Goal: Information Seeking & Learning: Learn about a topic

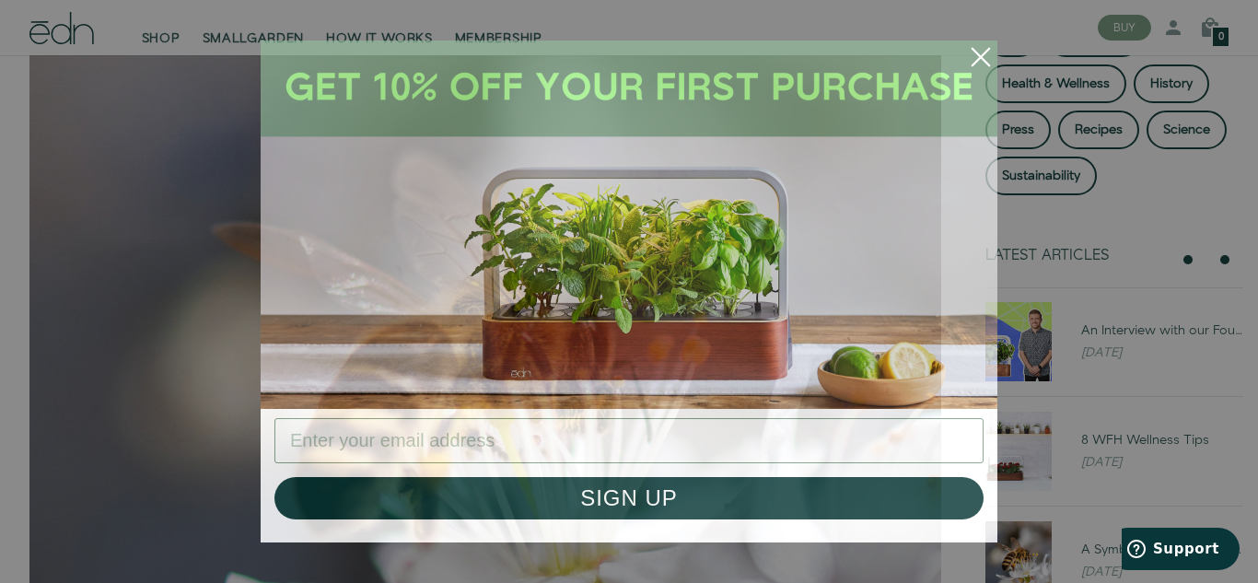
click at [982, 64] on circle "Close dialog" at bounding box center [981, 57] width 41 height 41
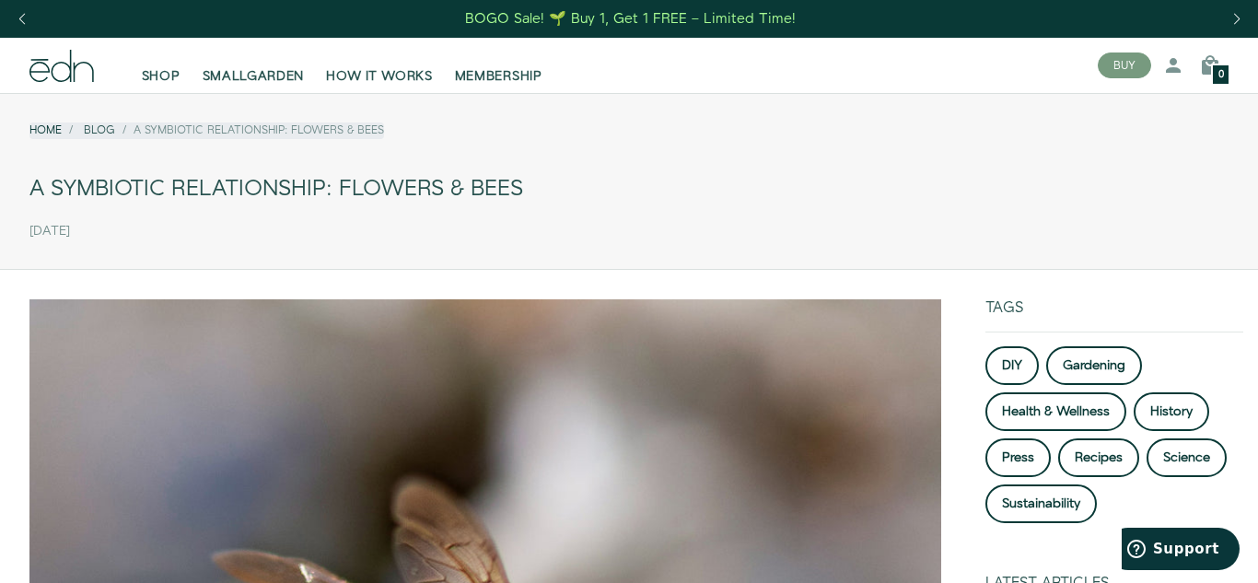
click at [42, 126] on link "Home" at bounding box center [45, 131] width 32 height 16
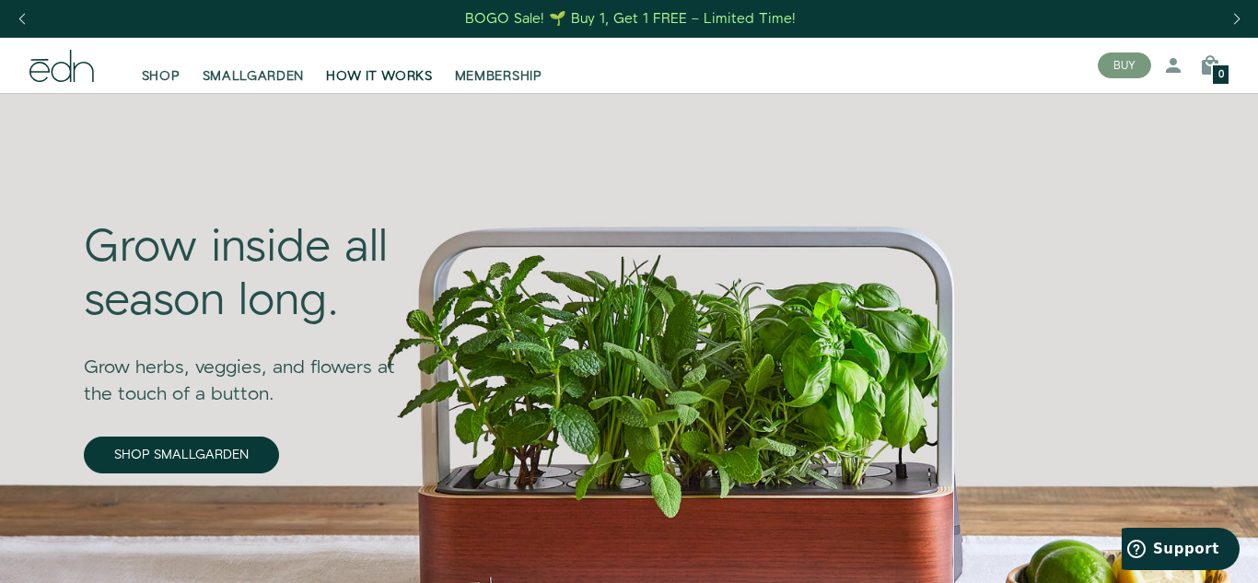
click at [403, 60] on link "HOW IT WORKS" at bounding box center [379, 65] width 128 height 41
click at [25, 15] on div "Previous slide" at bounding box center [21, 19] width 25 height 41
click at [18, 23] on div "Previous slide" at bounding box center [21, 19] width 25 height 41
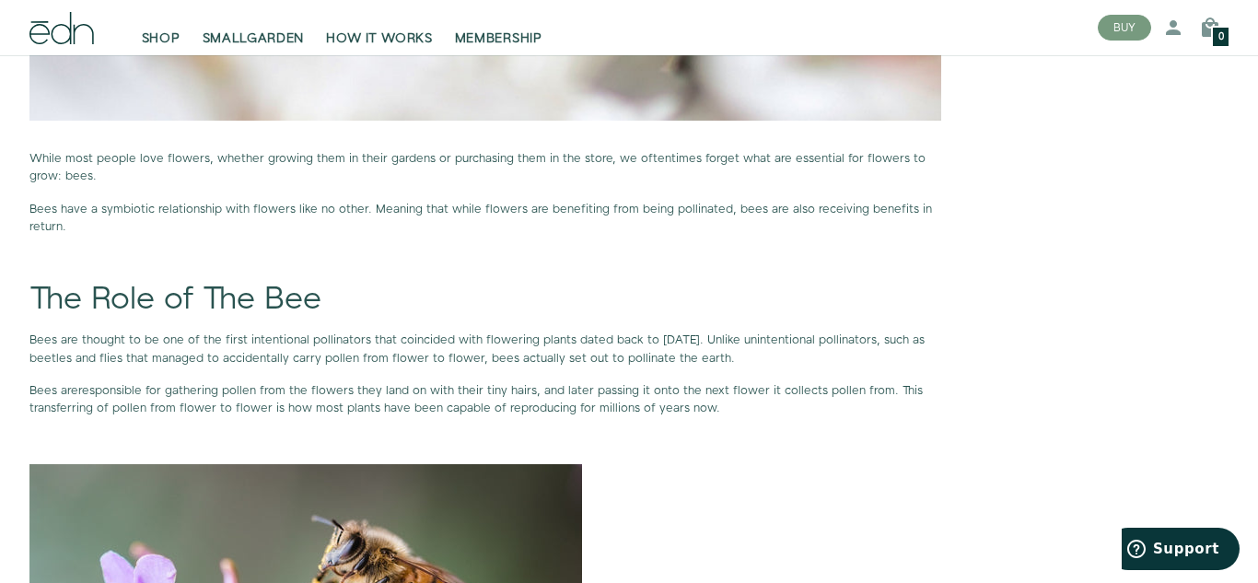
scroll to position [1092, 0]
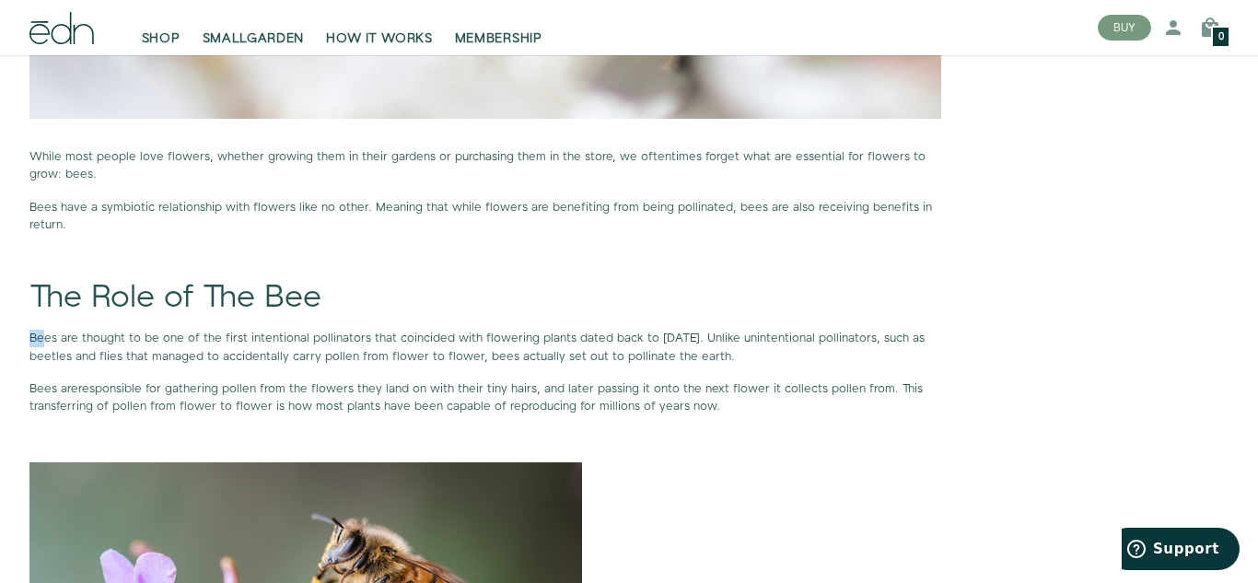
drag, startPoint x: 23, startPoint y: 330, endPoint x: 40, endPoint y: 330, distance: 16.6
